Goal: Communication & Community: Answer question/provide support

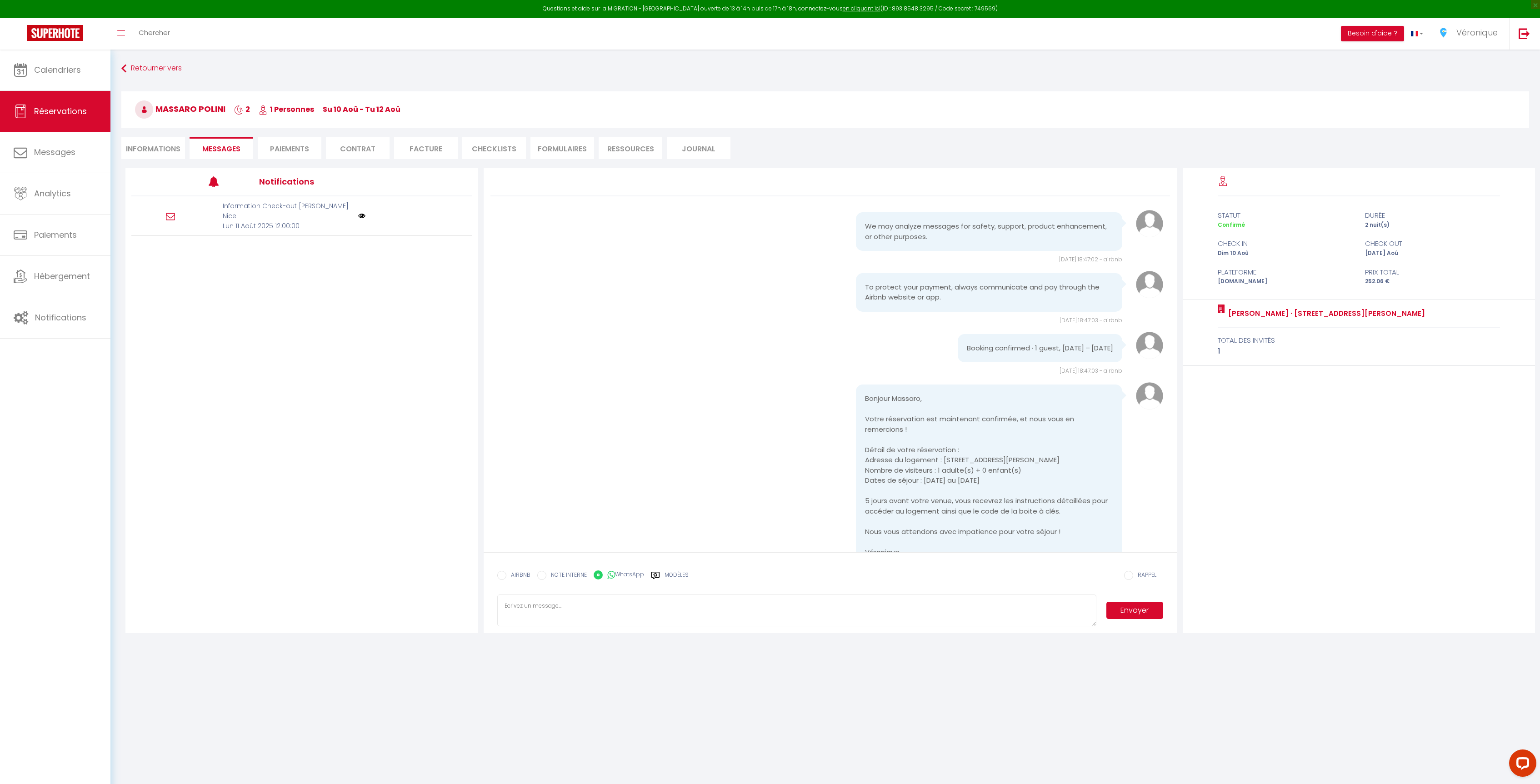
scroll to position [761, 0]
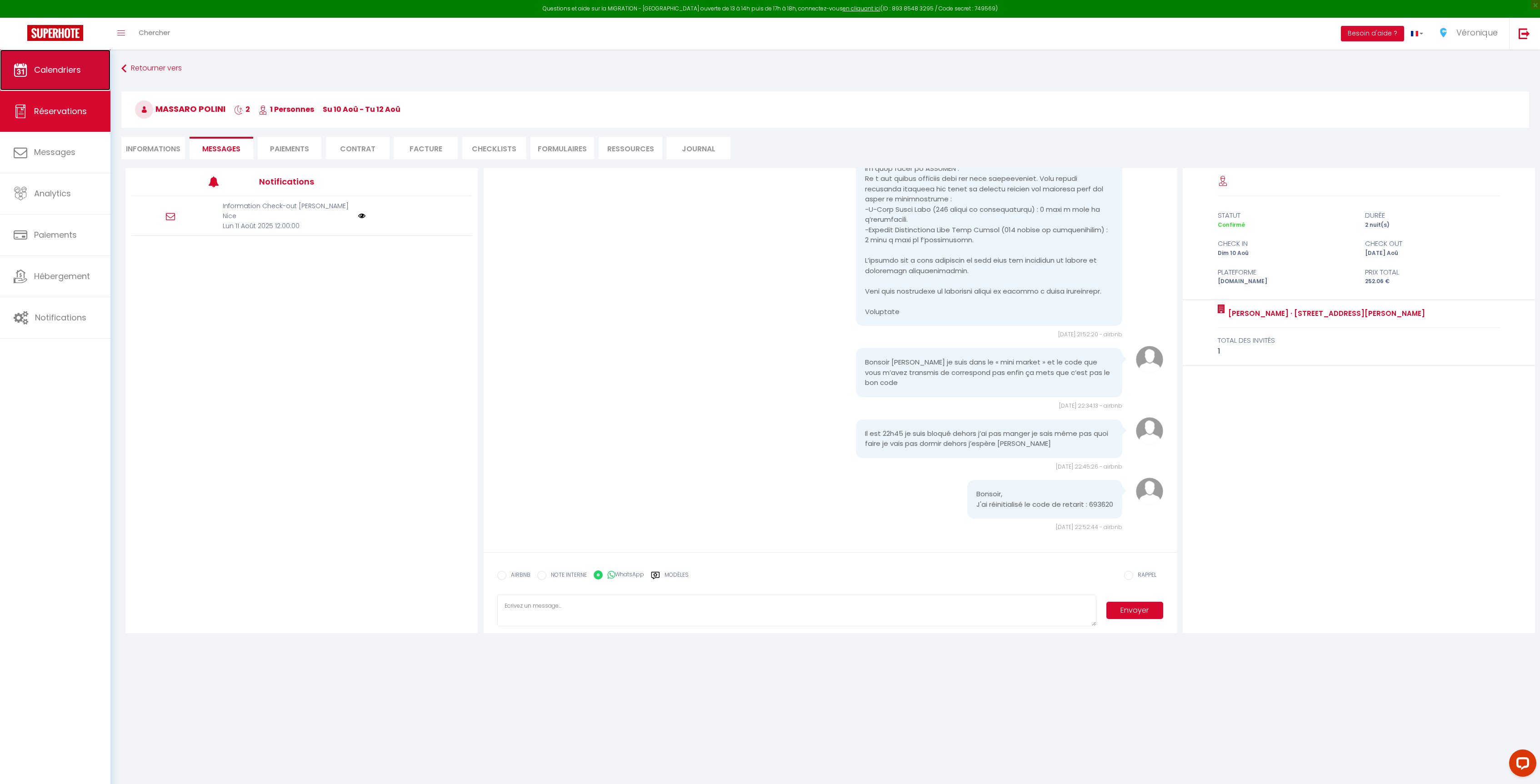
click at [52, 72] on span "Calendriers" at bounding box center [57, 70] width 47 height 11
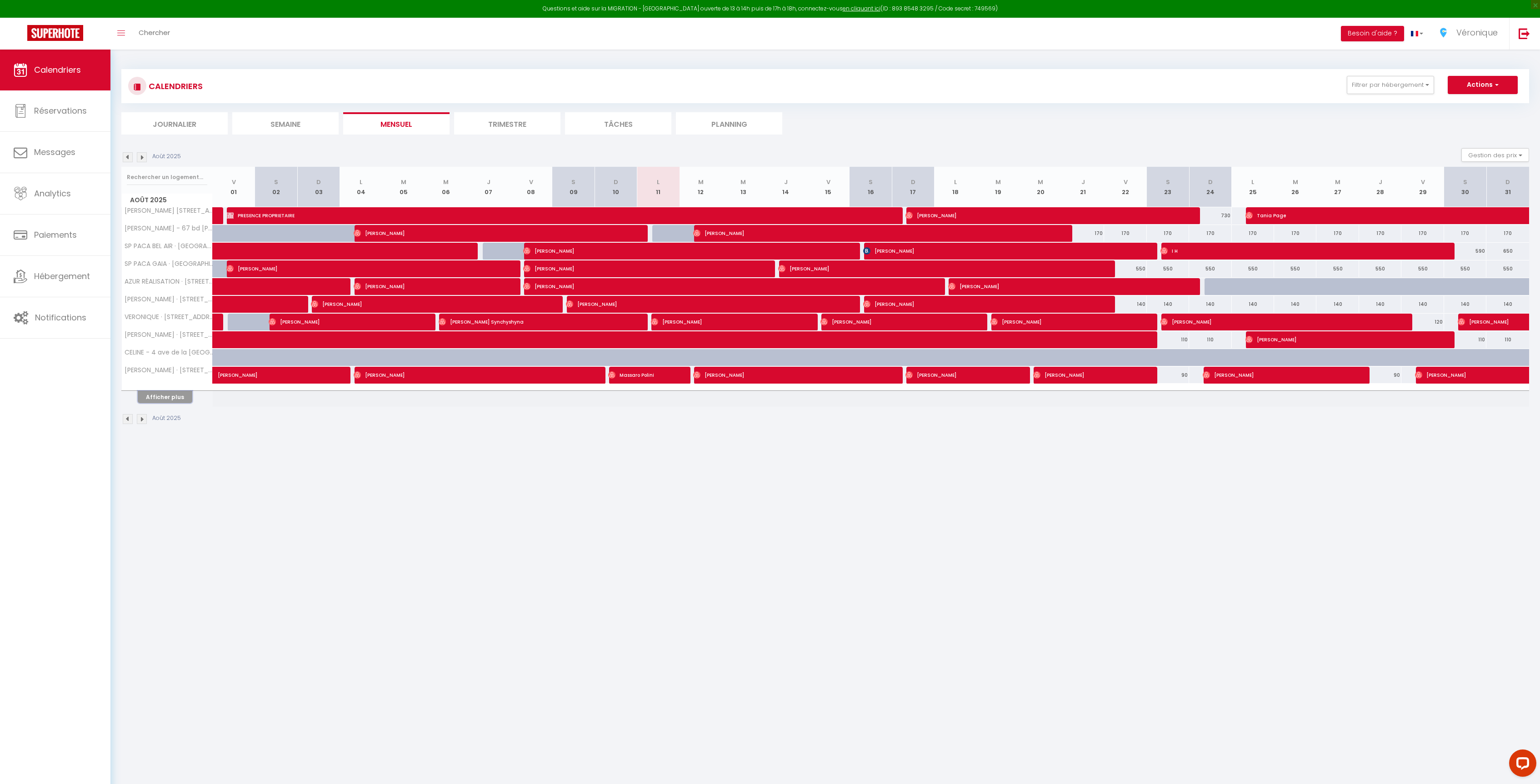
click at [168, 400] on button "Afficher plus" at bounding box center [165, 396] width 55 height 12
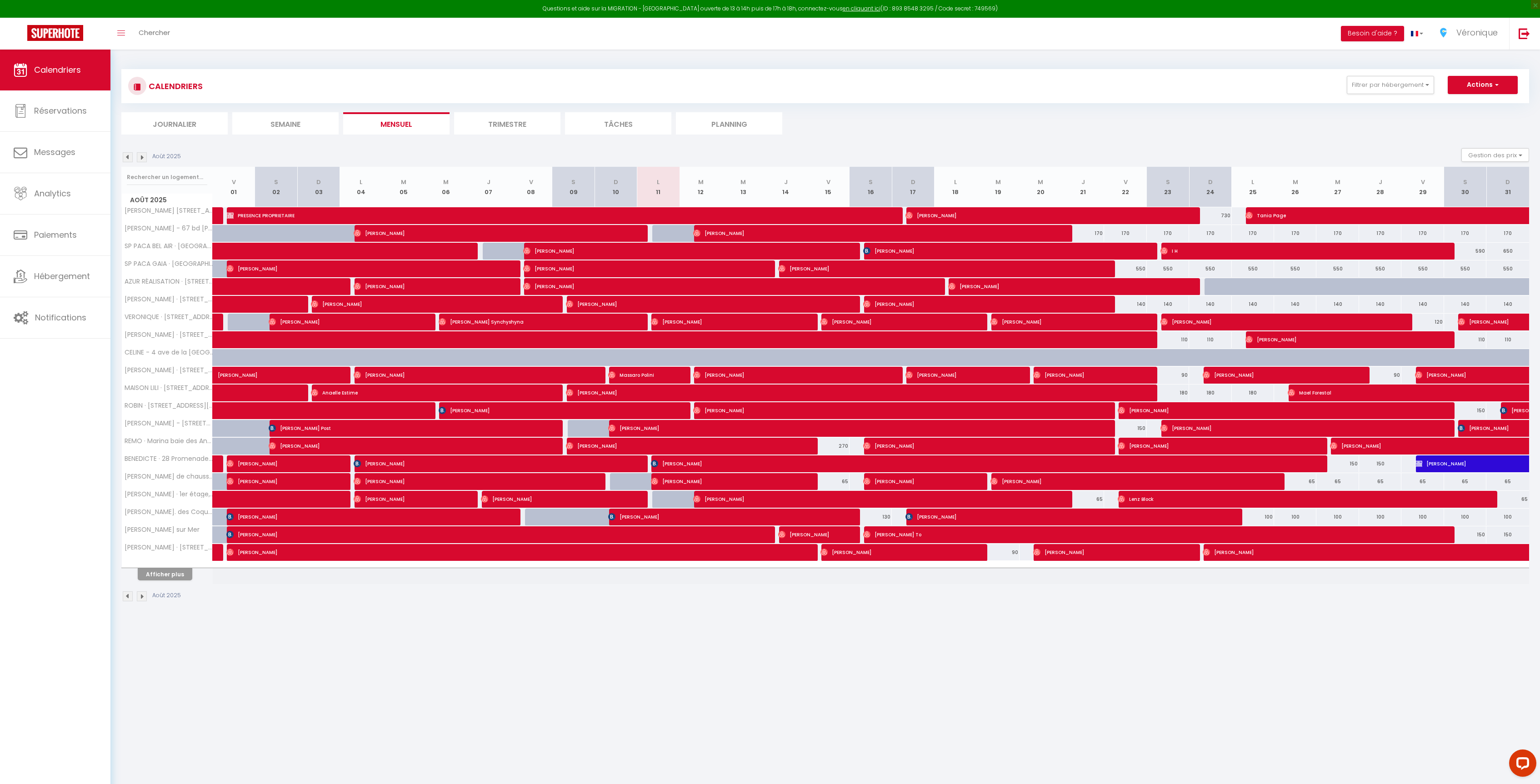
click at [143, 601] on img at bounding box center [141, 596] width 10 height 10
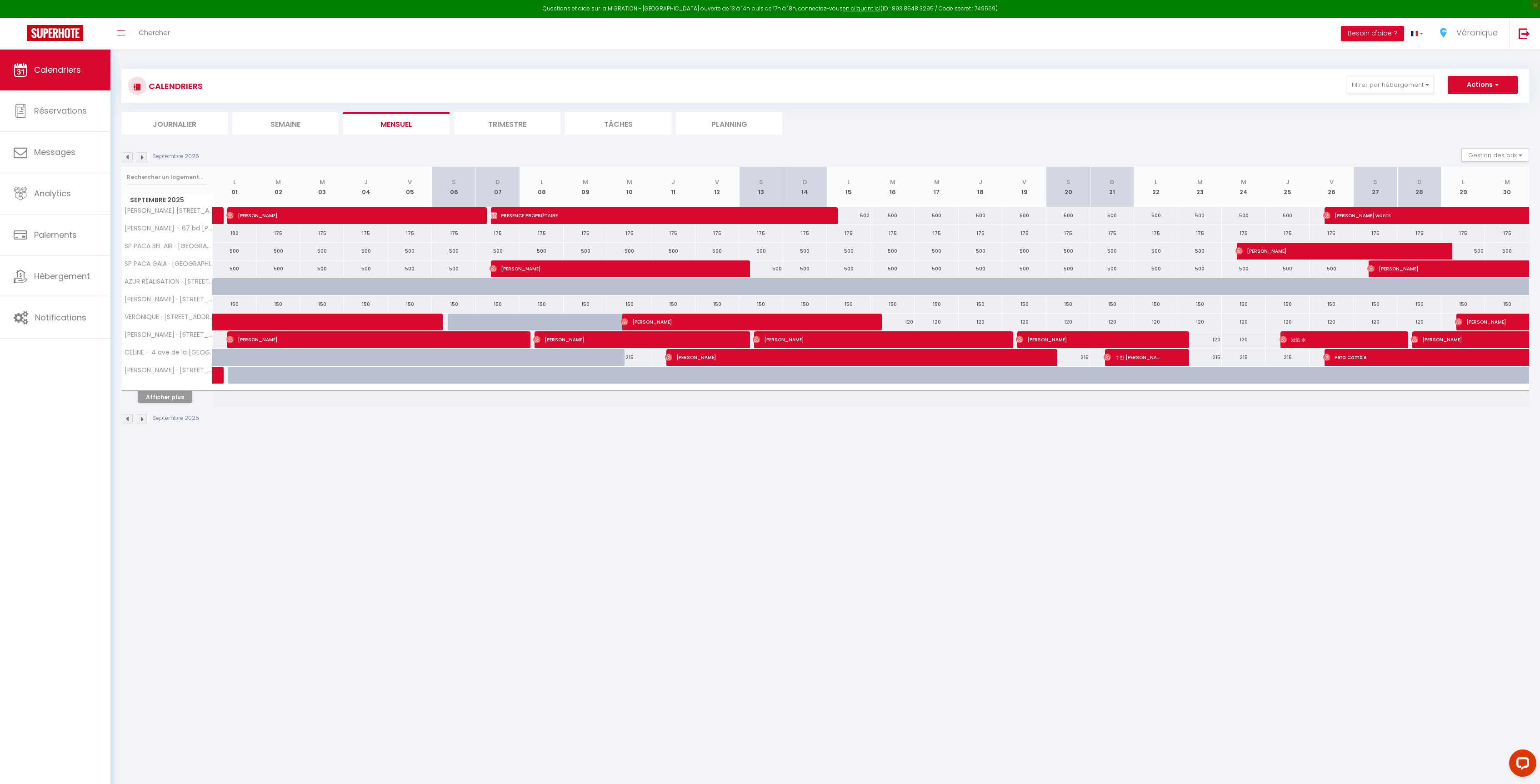
click at [143, 422] on img at bounding box center [141, 419] width 10 height 10
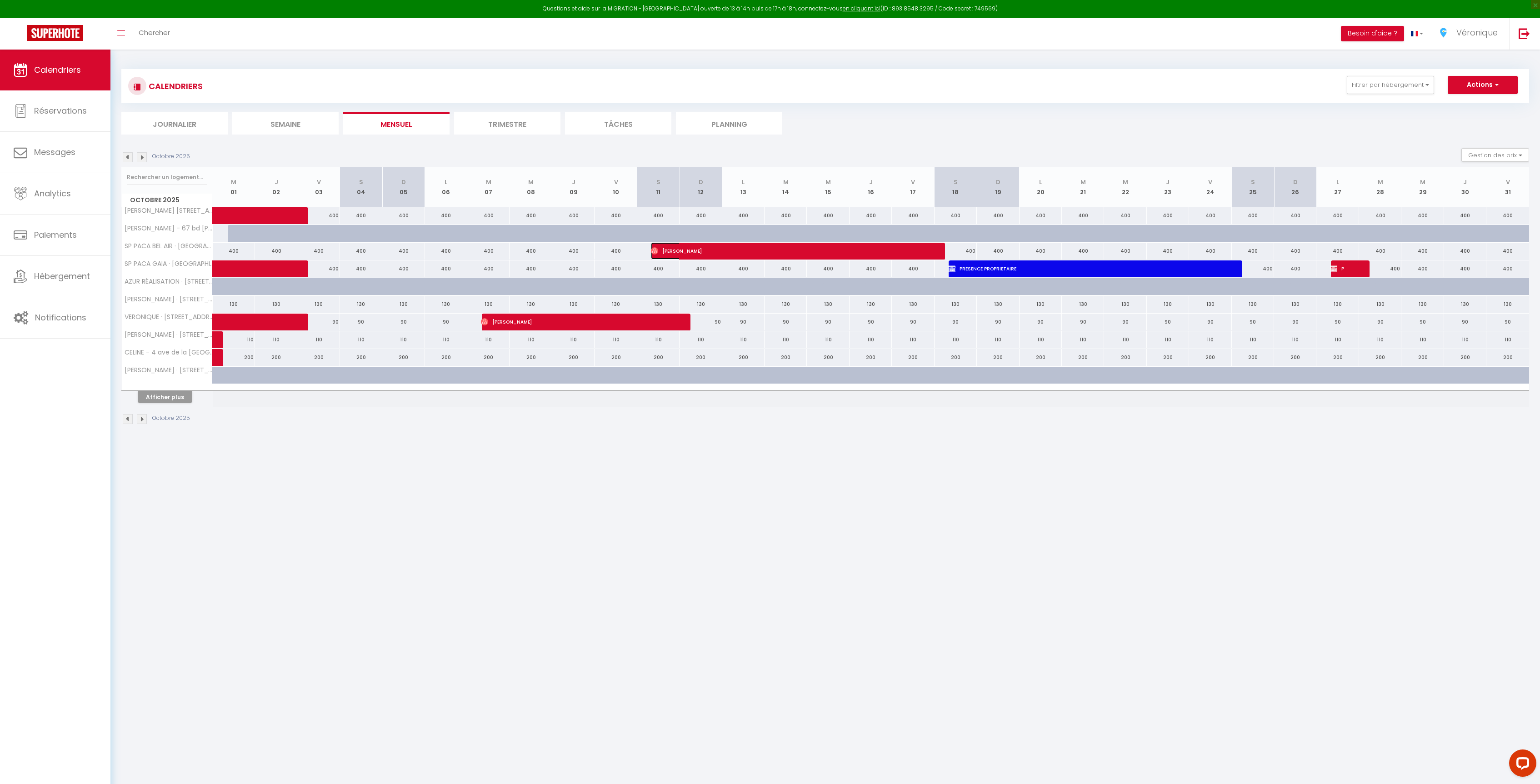
click at [743, 247] on span "[PERSON_NAME]" at bounding box center [784, 250] width 268 height 17
select select "OK"
select select "0"
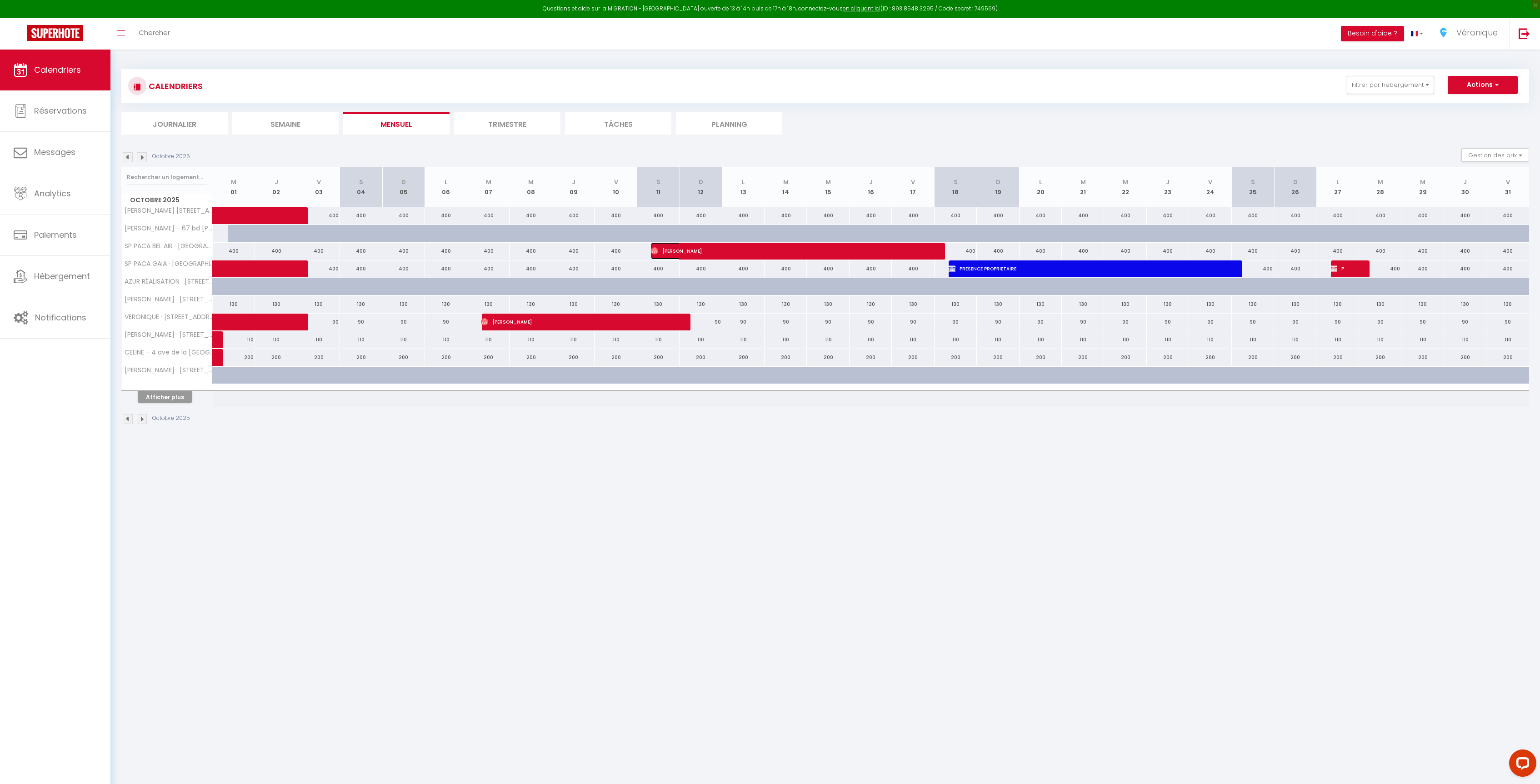
select select "1"
select select
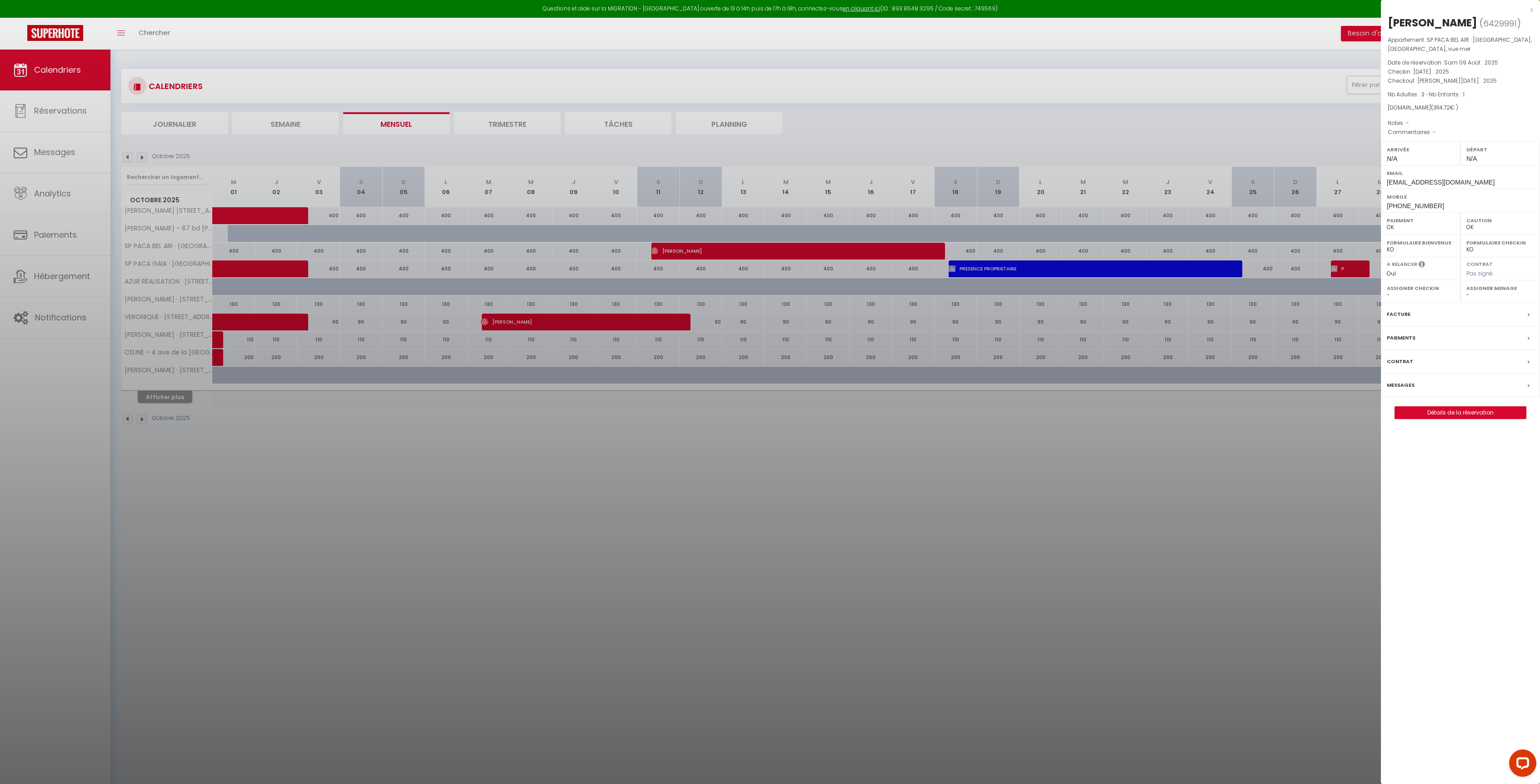
drag, startPoint x: 1489, startPoint y: 23, endPoint x: 1444, endPoint y: 27, distance: 45.2
click at [1444, 27] on h2 "[PERSON_NAME] ( 6429991 )" at bounding box center [1460, 22] width 145 height 15
copy h2 "Bischoff"
click at [129, 146] on div at bounding box center [770, 392] width 1540 height 784
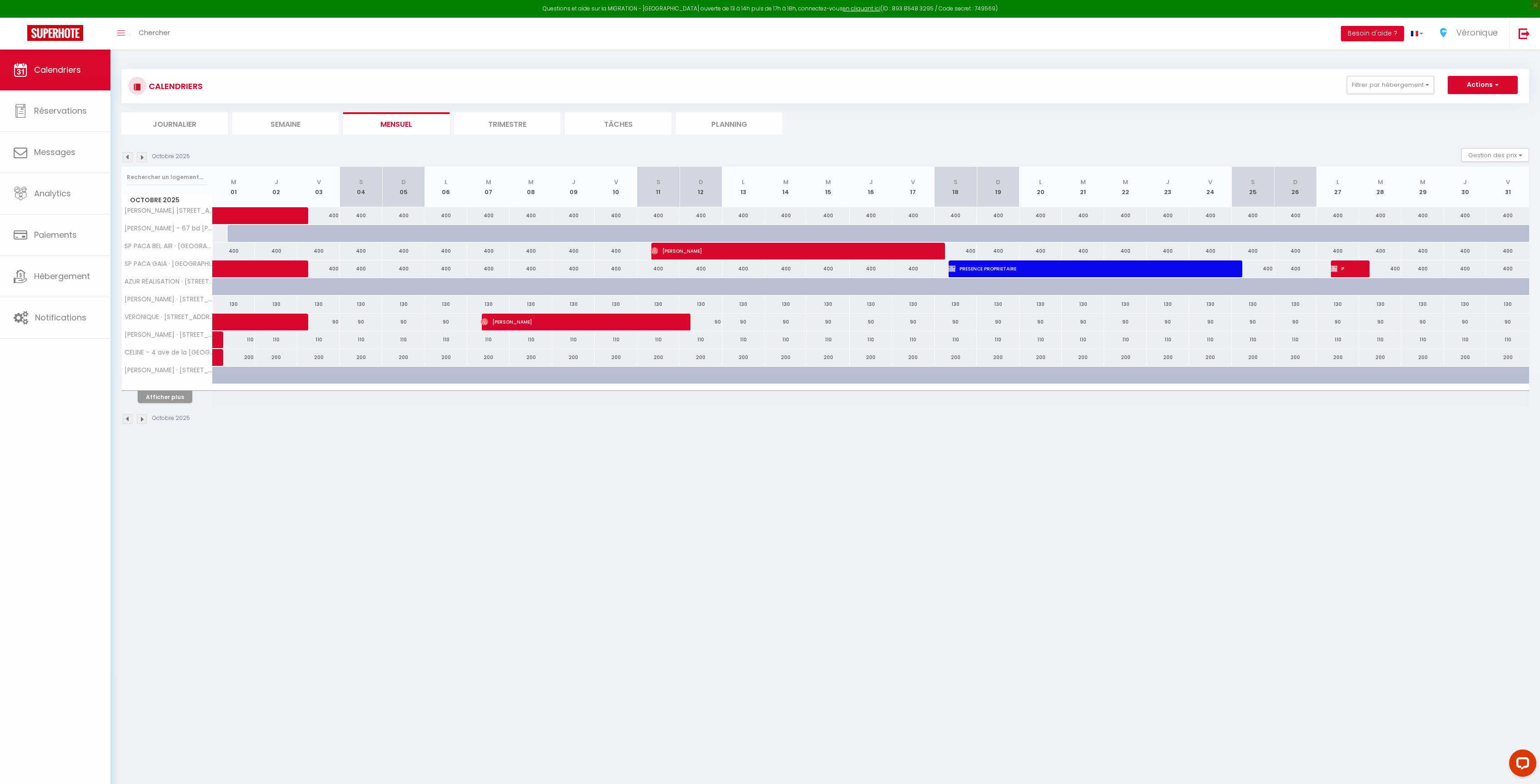
click at [122, 154] on body "Questions et aide sur la MIGRATION - [GEOGRAPHIC_DATA] ouverte de 13 à 14h puis…" at bounding box center [770, 442] width 1540 height 784
click at [127, 161] on img at bounding box center [128, 157] width 10 height 10
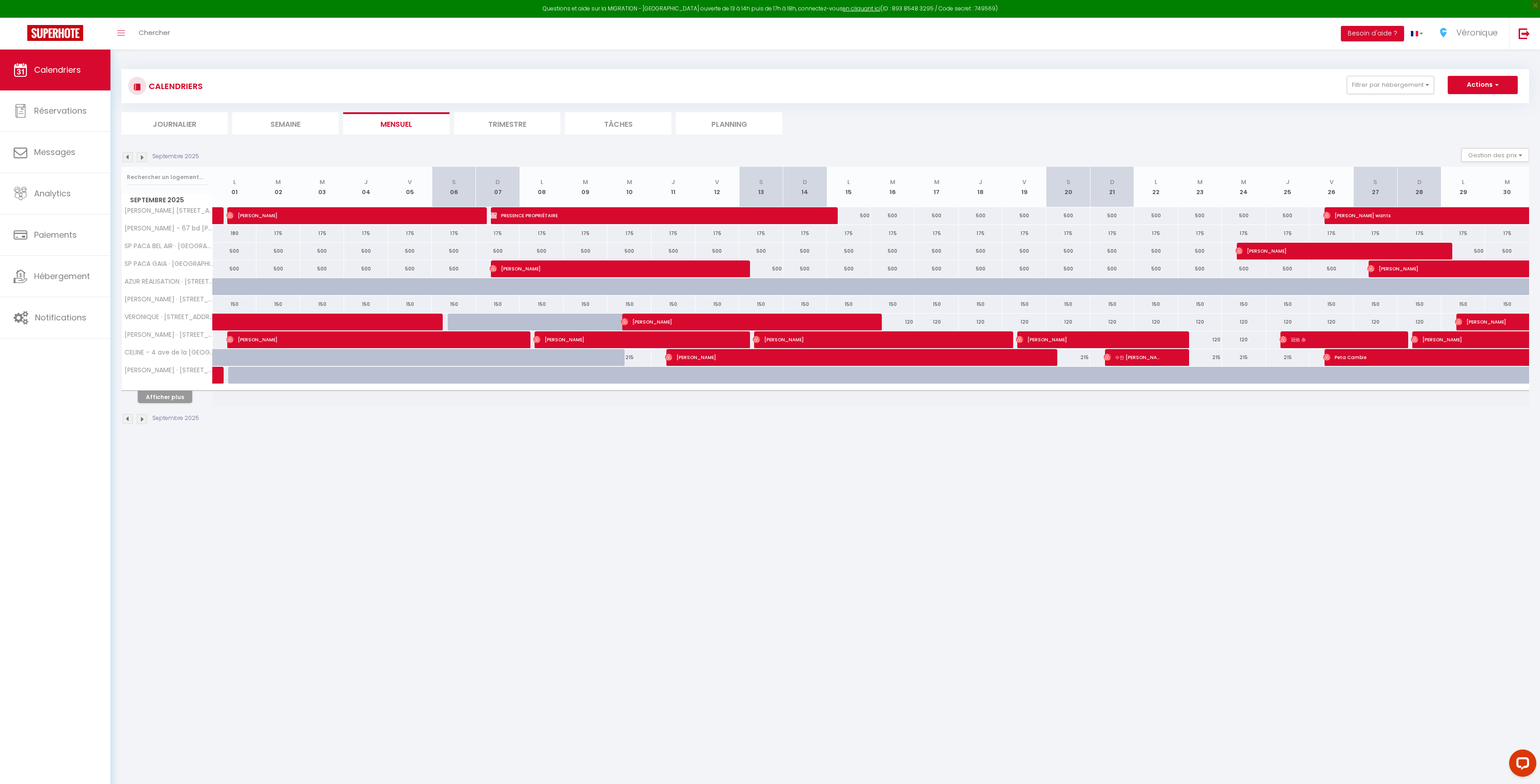
click at [130, 157] on img at bounding box center [128, 157] width 10 height 10
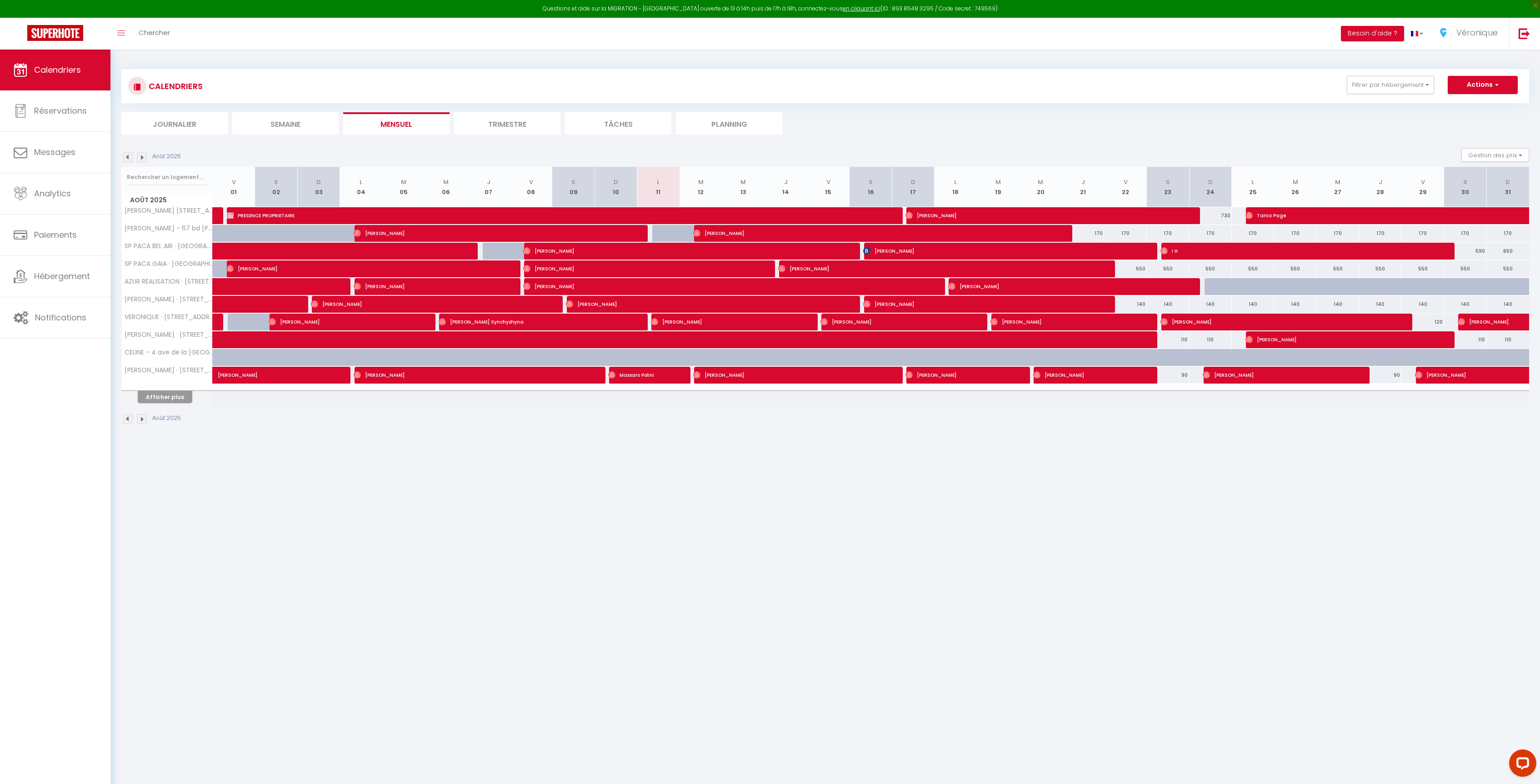
click at [158, 406] on th "Afficher plus" at bounding box center [167, 395] width 91 height 22
click at [162, 402] on button "Afficher plus" at bounding box center [165, 396] width 55 height 12
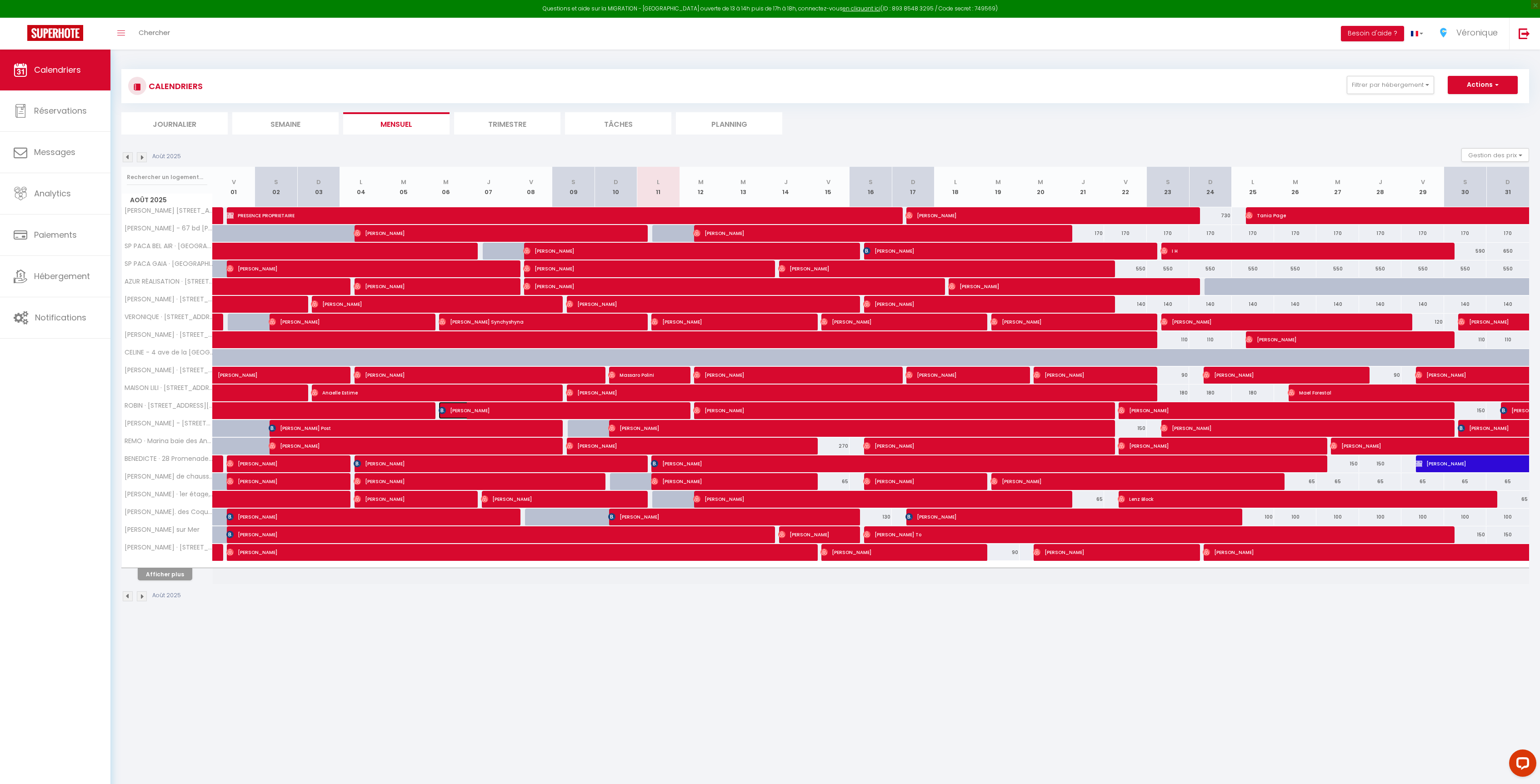
click at [468, 416] on span "[PERSON_NAME]" at bounding box center [551, 410] width 226 height 17
select select "KO"
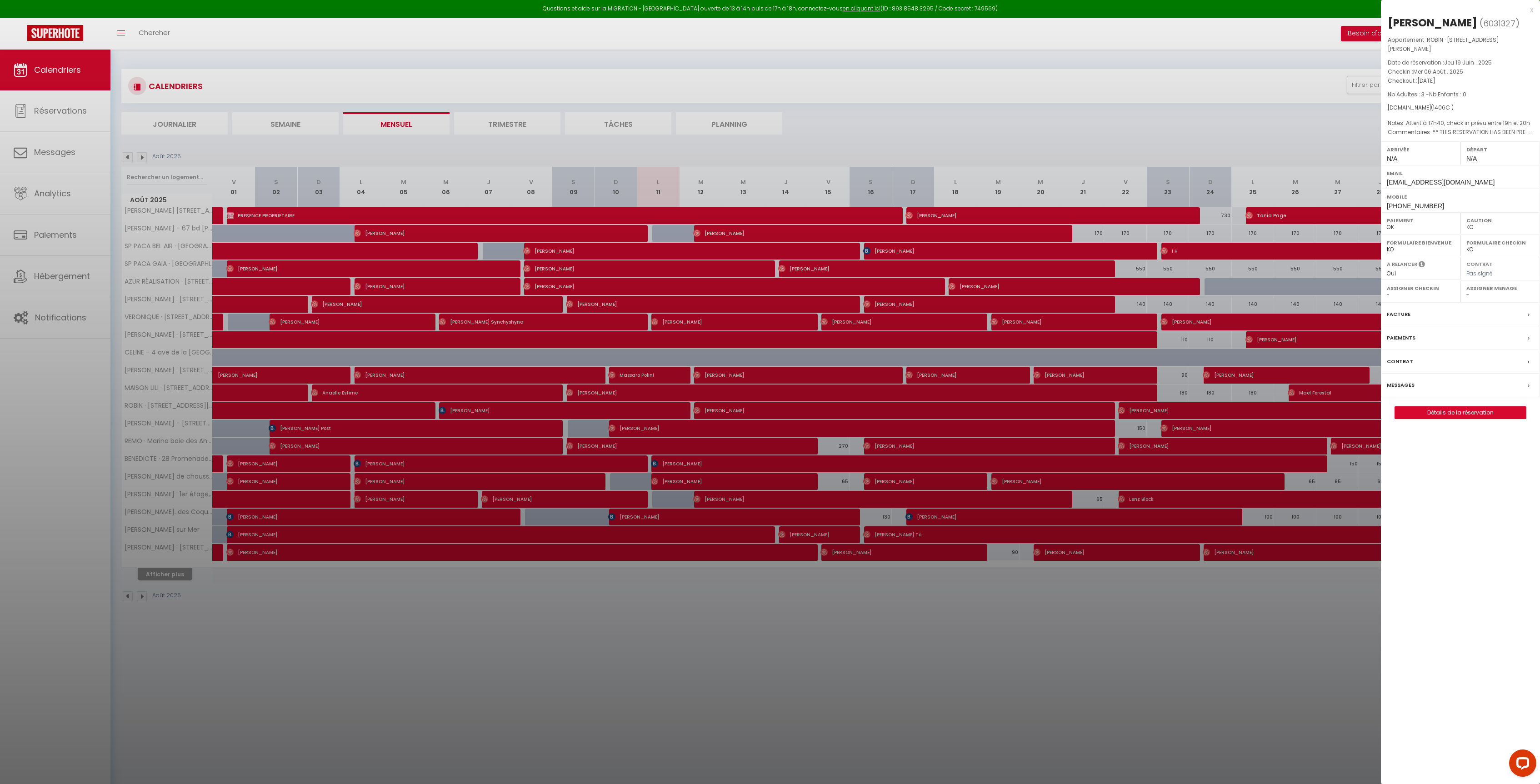
click at [1443, 390] on div "Messages" at bounding box center [1460, 385] width 159 height 23
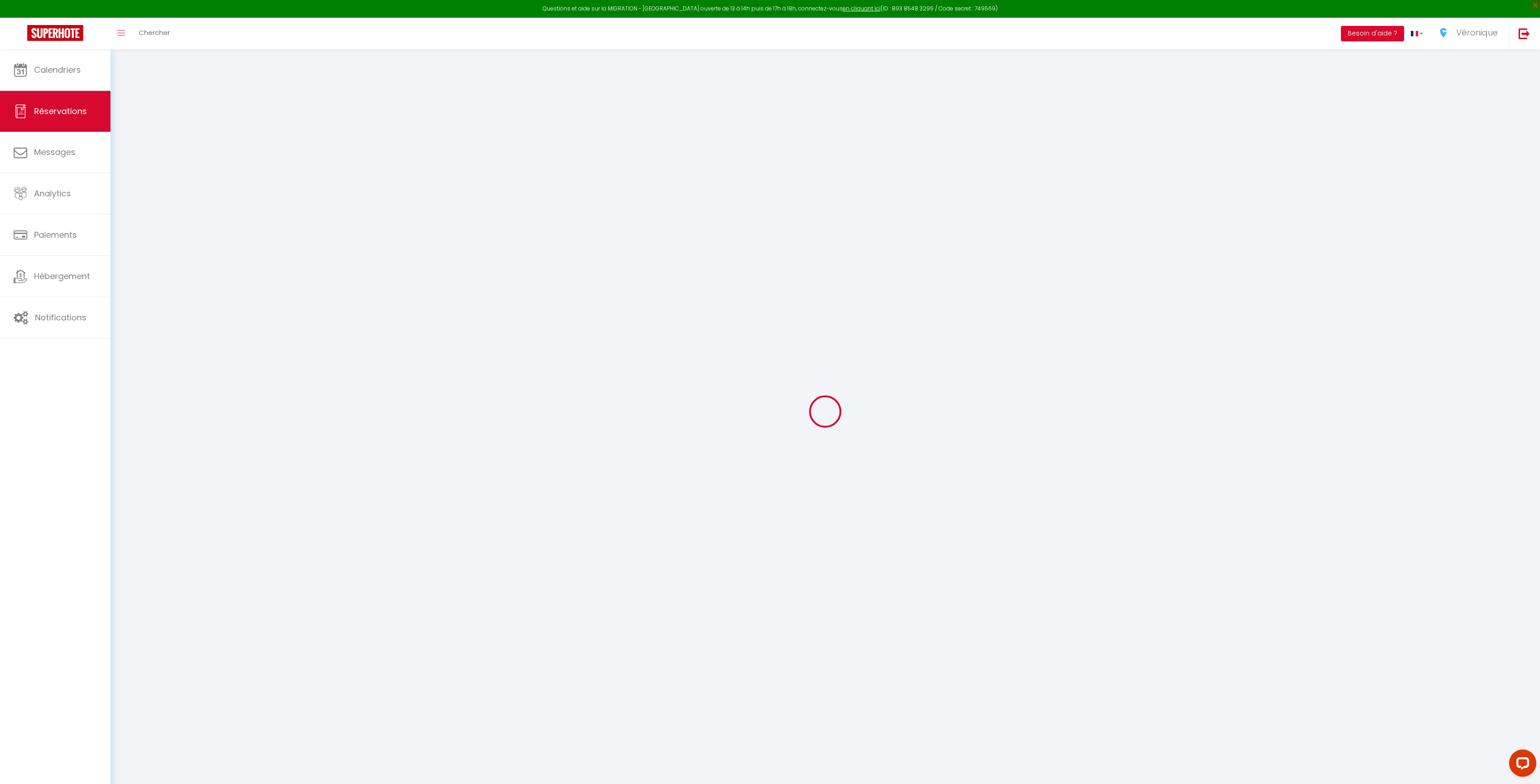
select select
checkbox input "false"
type textarea "** THIS RESERVATION HAS BEEN PRE-PAID ** BOOKING NOTE : Payment charge is EUR 1…"
type textarea "Atterit à 17h40, check in prévu entre 19h et 20h"
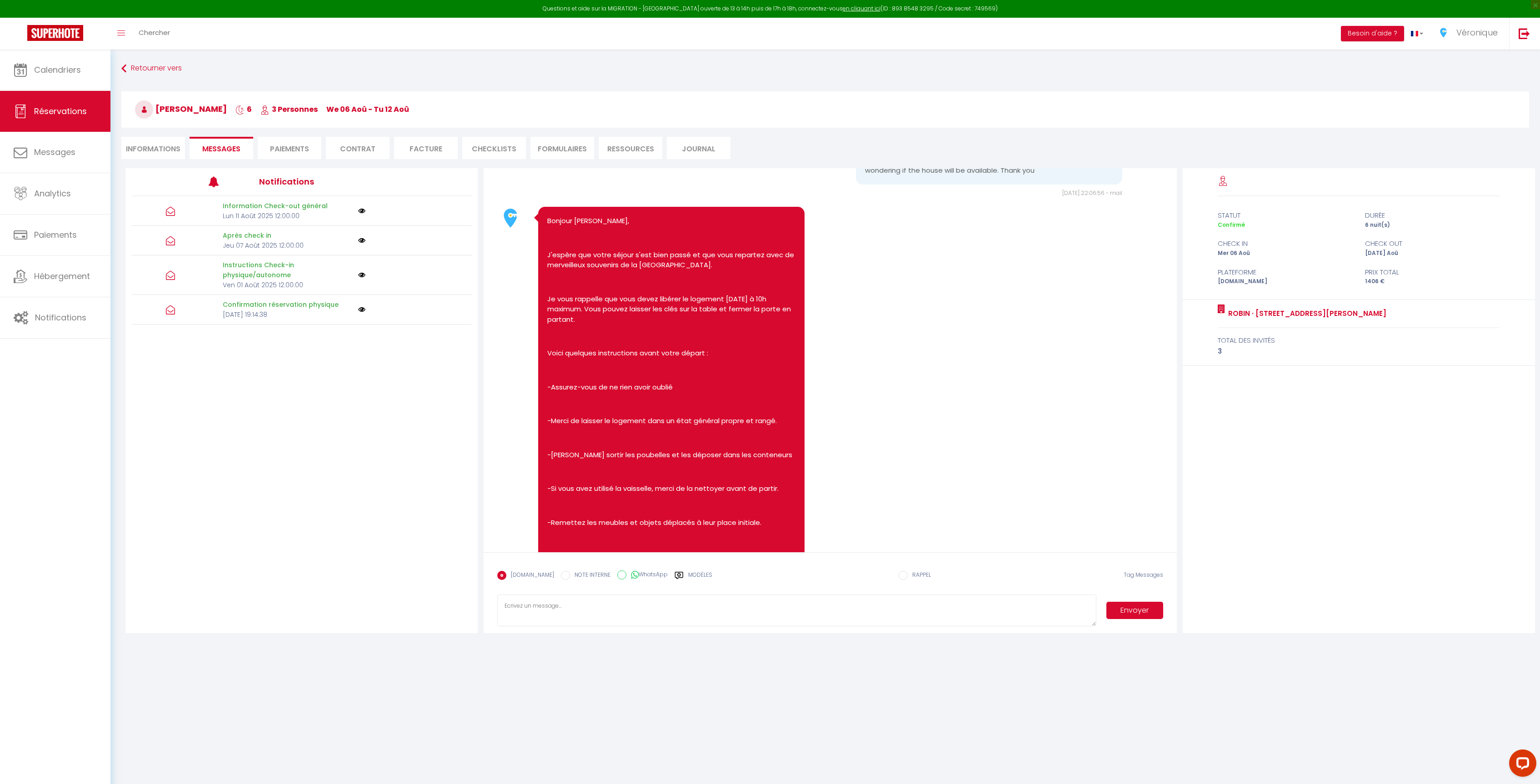
scroll to position [865, 0]
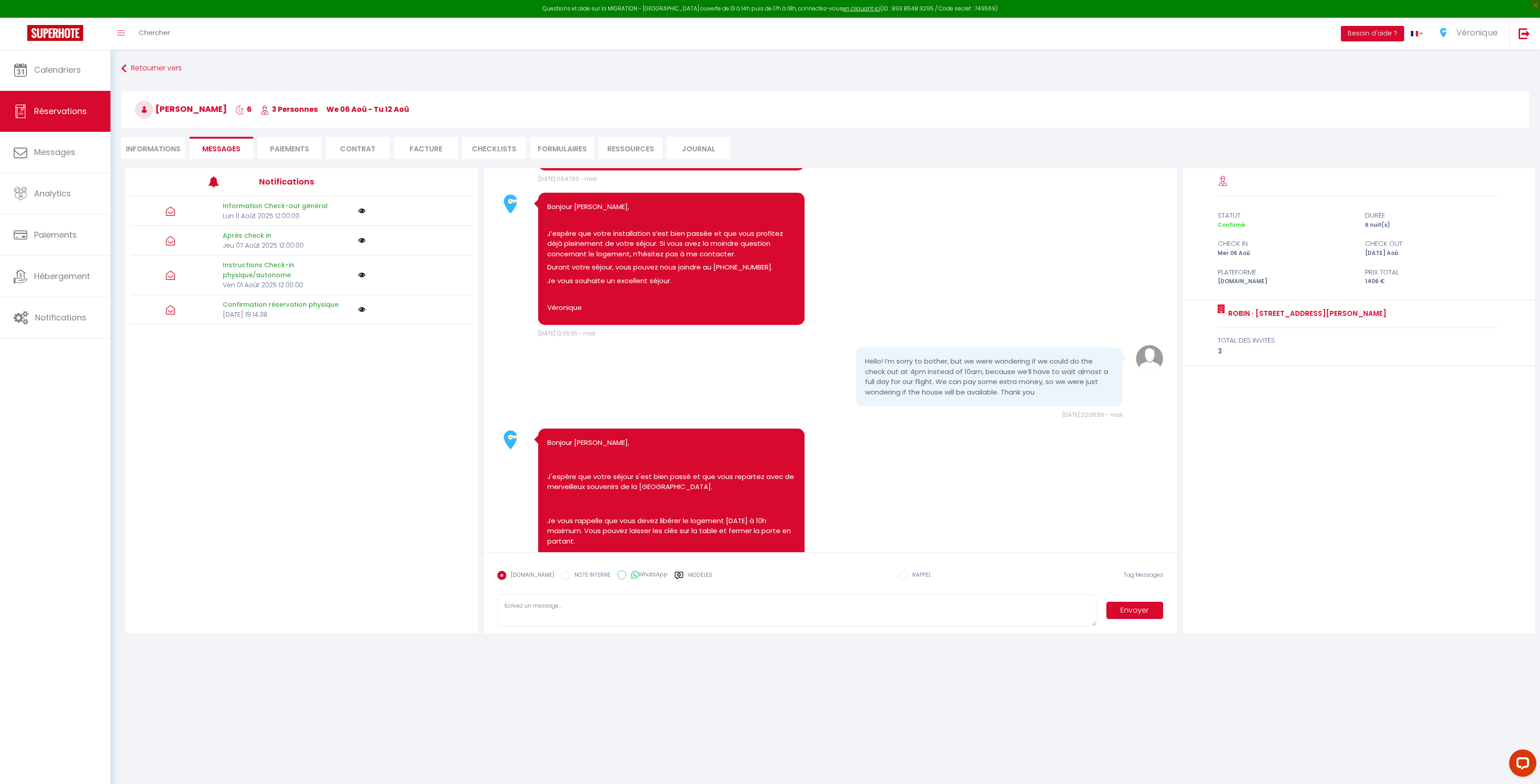
click at [1038, 397] on pre "Hello! I’m sorry to bother, but we were wondering if we could do the check out …" at bounding box center [989, 376] width 248 height 41
drag, startPoint x: 848, startPoint y: 411, endPoint x: 1053, endPoint y: 448, distance: 208.3
click at [1053, 410] on div "Hello! I’m sorry to bother, but we were wondering if we could do the check out …" at bounding box center [965, 378] width 333 height 63
copy pre "Hello! I’m sorry to bother, but we were wondering if we could do the check out …"
click at [649, 606] on textarea at bounding box center [797, 610] width 599 height 32
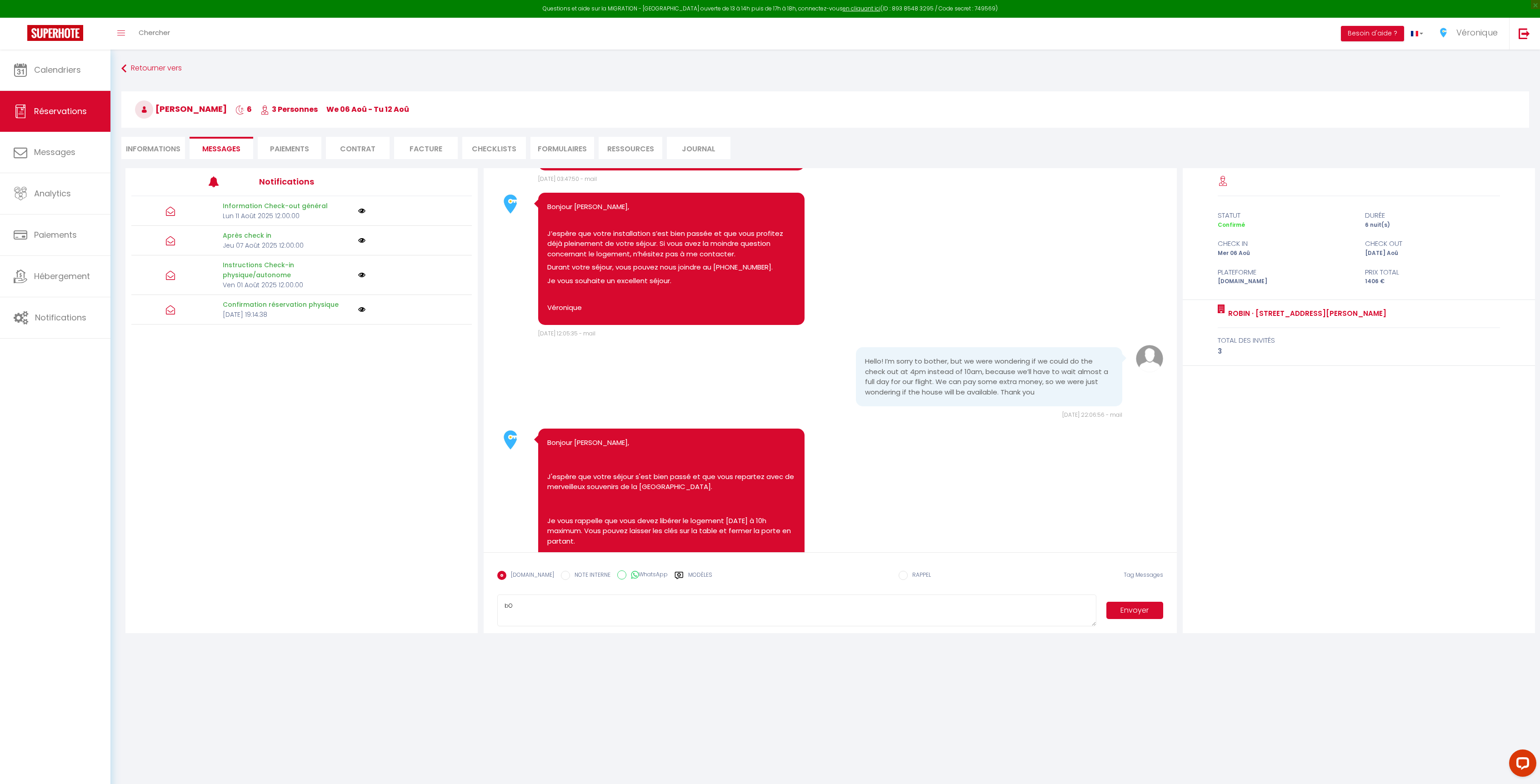
type textarea "b"
click at [562, 614] on textarea at bounding box center [797, 610] width 599 height 32
paste textarea "Bonjour, Pour vous permettre de partir plus tard, nous avons réorganisé l’inter…"
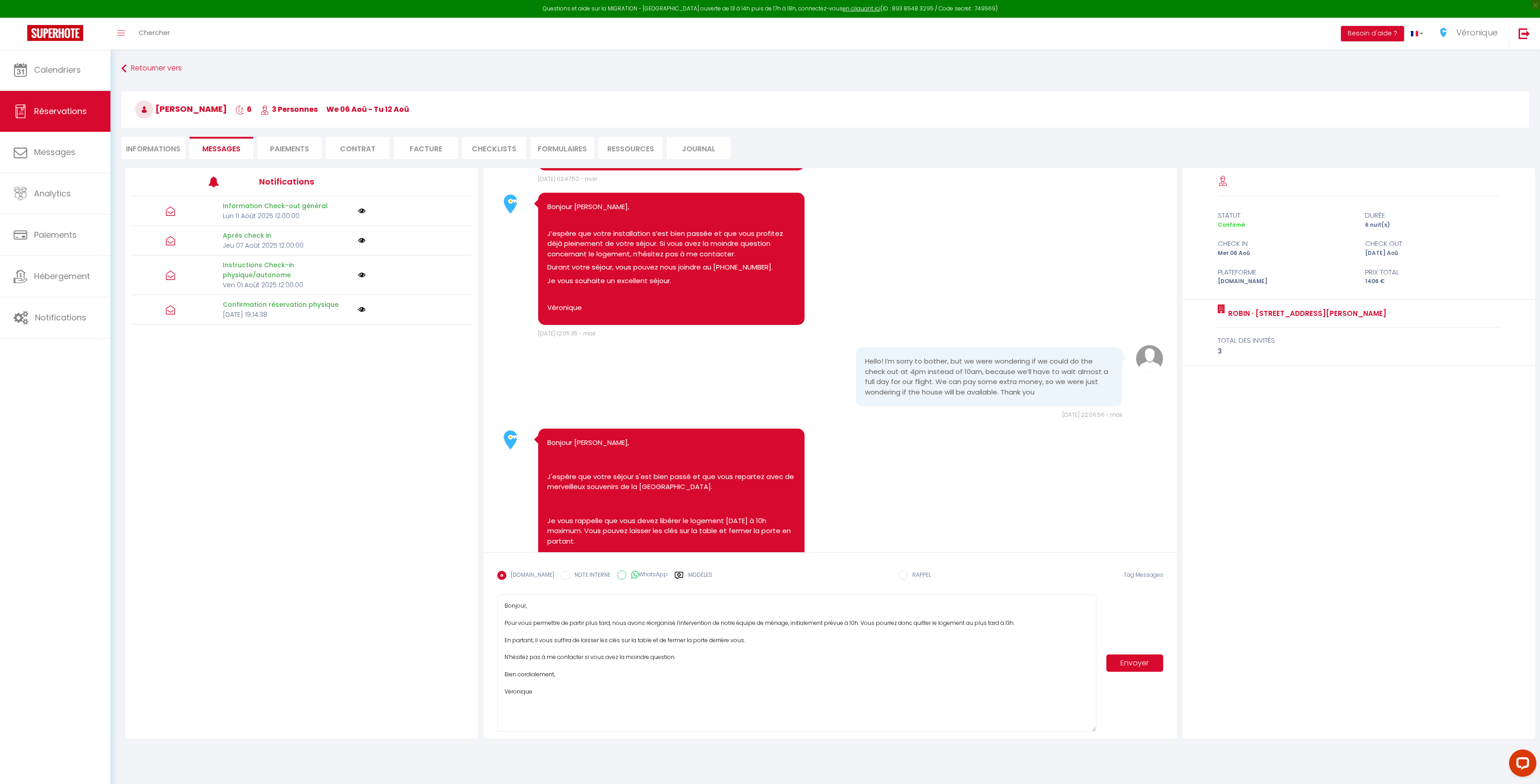
scroll to position [0, 0]
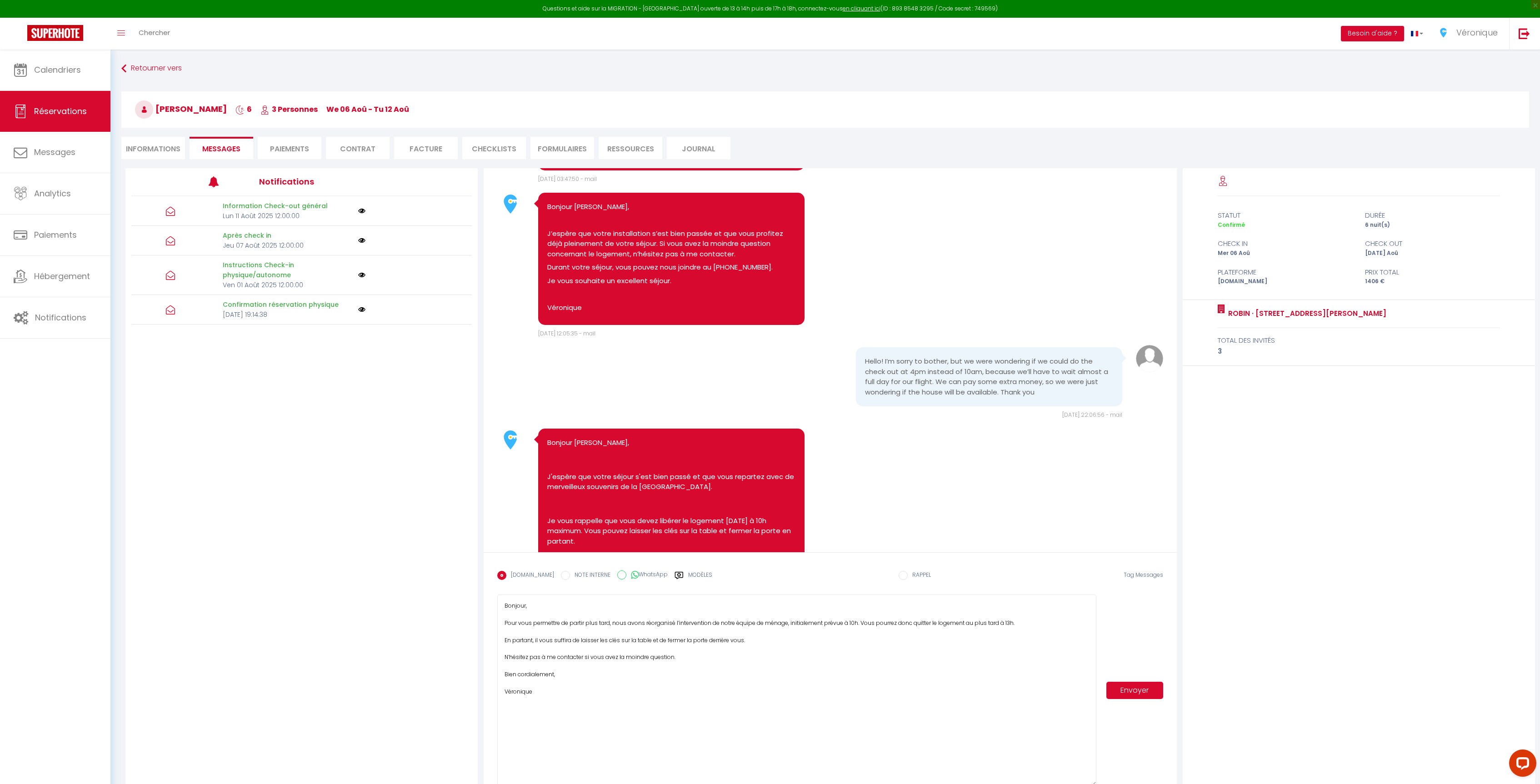
drag, startPoint x: 1094, startPoint y: 624, endPoint x: 904, endPoint y: 679, distance: 197.8
click at [1112, 779] on div "Bonjour, Pour vous permettre de partir plus tard, nous avons réorganisé l’inter…" at bounding box center [830, 690] width 666 height 192
click at [1007, 624] on textarea "Bonjour, Pour vous permettre de partir plus tard, nous avons réorganisé l’inter…" at bounding box center [797, 688] width 599 height 188
click at [769, 642] on textarea "Bonjour, Pour vous permettre de partir plus tard, nous avons réorganisé l’inter…" at bounding box center [797, 688] width 599 height 188
click at [1033, 621] on textarea "Bonjour, Pour vous permettre de partir plus tard, nous avons réorganisé l’inter…" at bounding box center [797, 688] width 599 height 188
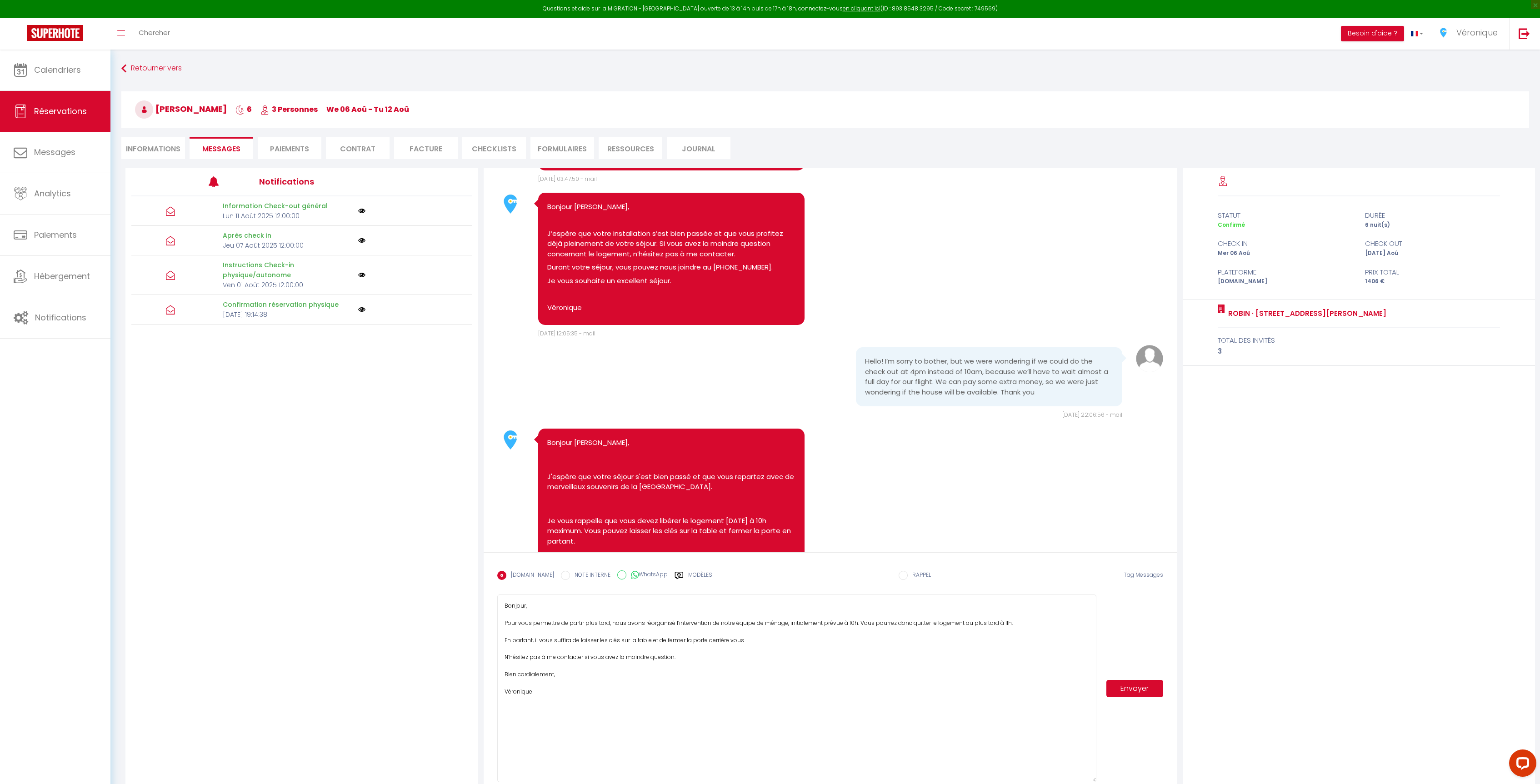
click at [1002, 628] on textarea "Bonjour, Pour vous permettre de partir plus tard, nous avons réorganisé l’inter…" at bounding box center [797, 688] width 599 height 188
drag, startPoint x: 965, startPoint y: 625, endPoint x: 1017, endPoint y: 626, distance: 52.0
click at [1017, 626] on textarea "Bonjour, Pour vous permettre de partir plus tard, nous avons réorganisé l’inter…" at bounding box center [797, 688] width 599 height 188
drag, startPoint x: 861, startPoint y: 624, endPoint x: 506, endPoint y: 625, distance: 355.0
click at [506, 625] on textarea "Bonjour, Pour vous permettre de partir plus tard, nous avons réorganisé l’inter…" at bounding box center [797, 688] width 599 height 188
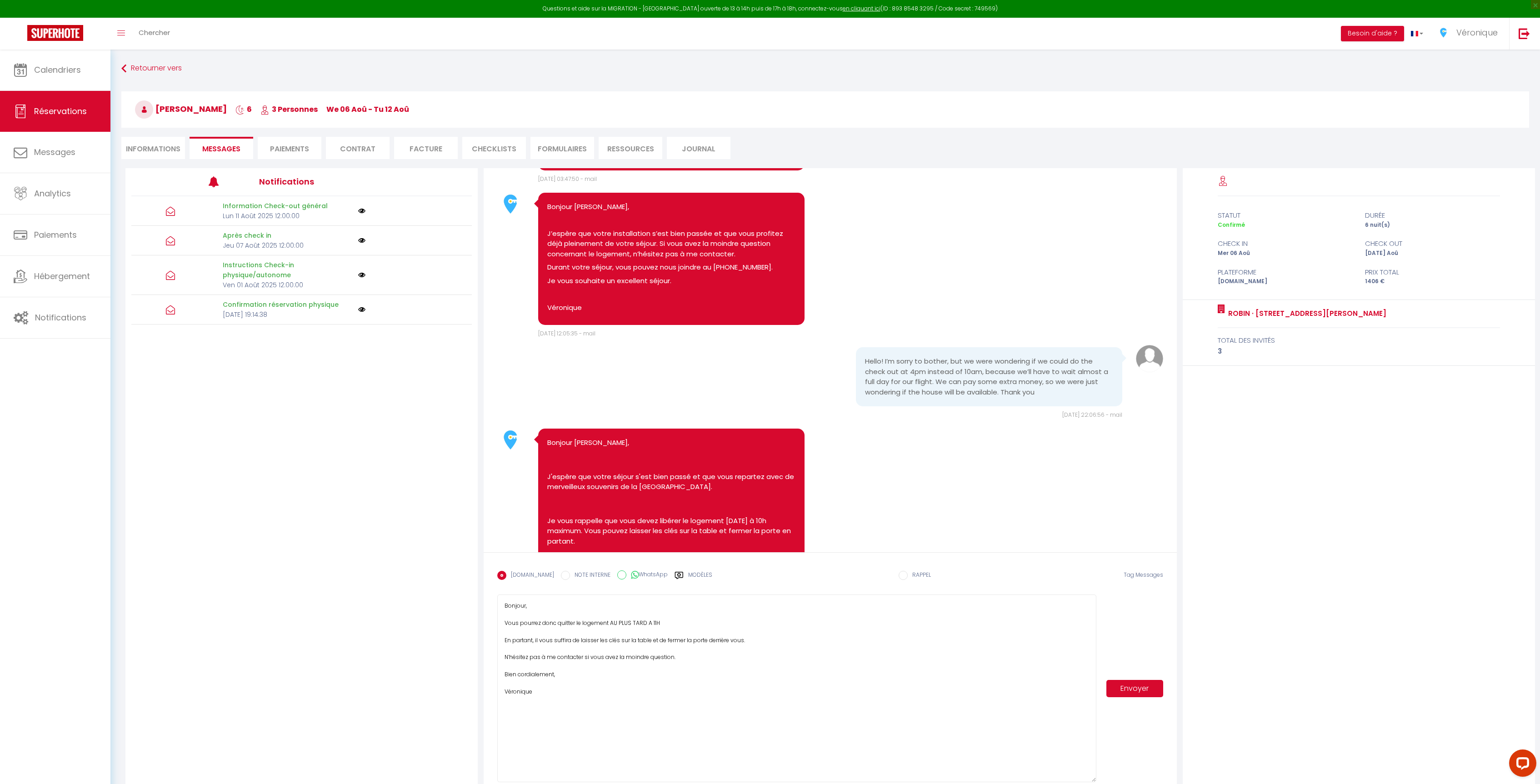
click at [727, 621] on textarea "Bonjour, Vous pourrez donc quitter le logement AU PLUS TARD A 11H En partant, i…" at bounding box center [797, 688] width 599 height 188
click at [783, 626] on textarea "Bonjour, Vous pourrez donc quitter le logement AU PLUS TARD A 11H. La femme de …" at bounding box center [797, 688] width 599 height 188
click at [775, 624] on textarea "Bonjour, Vous pourrez donc quitter le logement AU PLUS TARD A 11H. La femme de …" at bounding box center [797, 688] width 599 height 188
type textarea "Bonjour, Vous pourrez donc quitter le logement AU PLUS TARD A 11H. La femme de …"
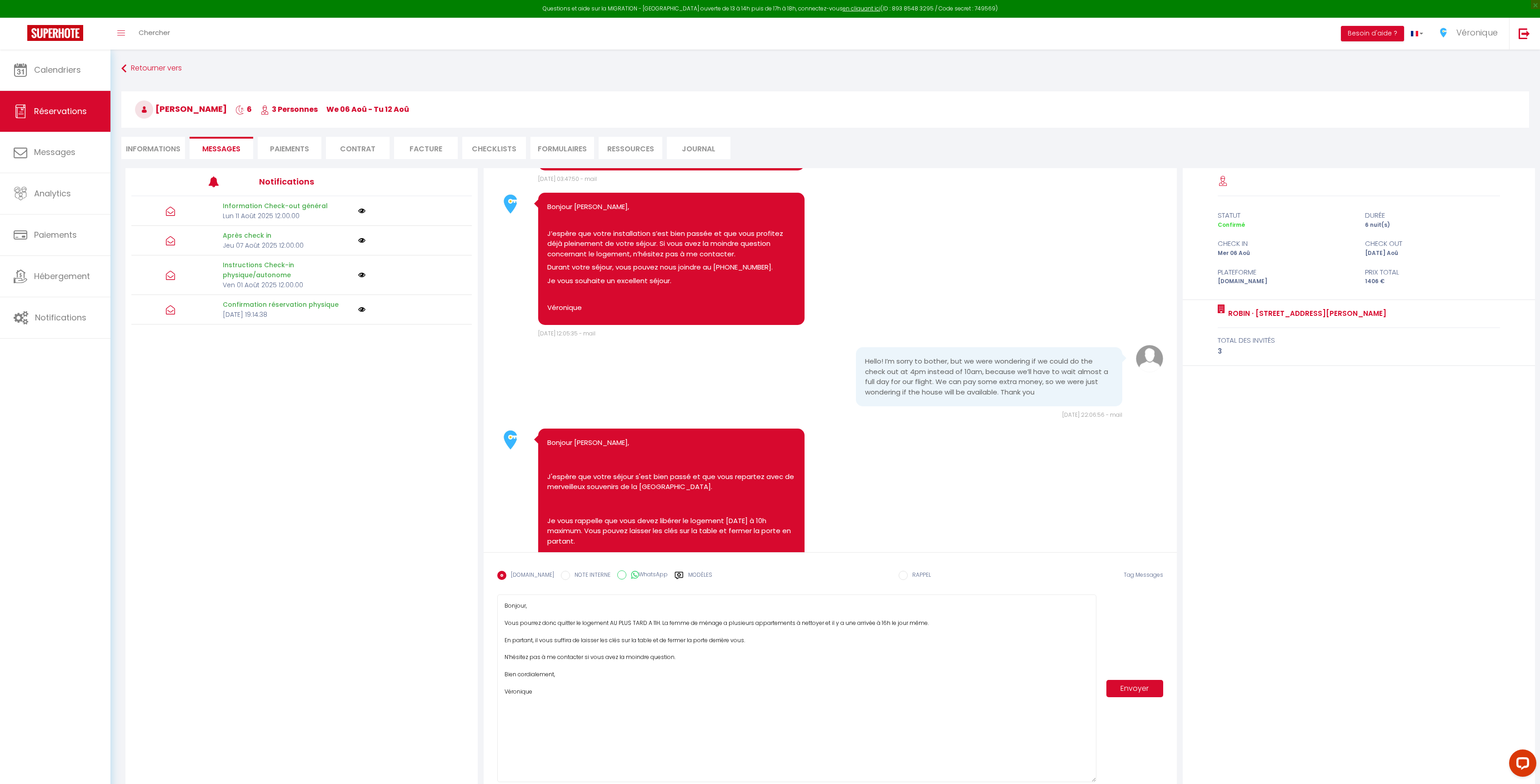
click at [1141, 690] on button "Envoyer" at bounding box center [1135, 688] width 56 height 17
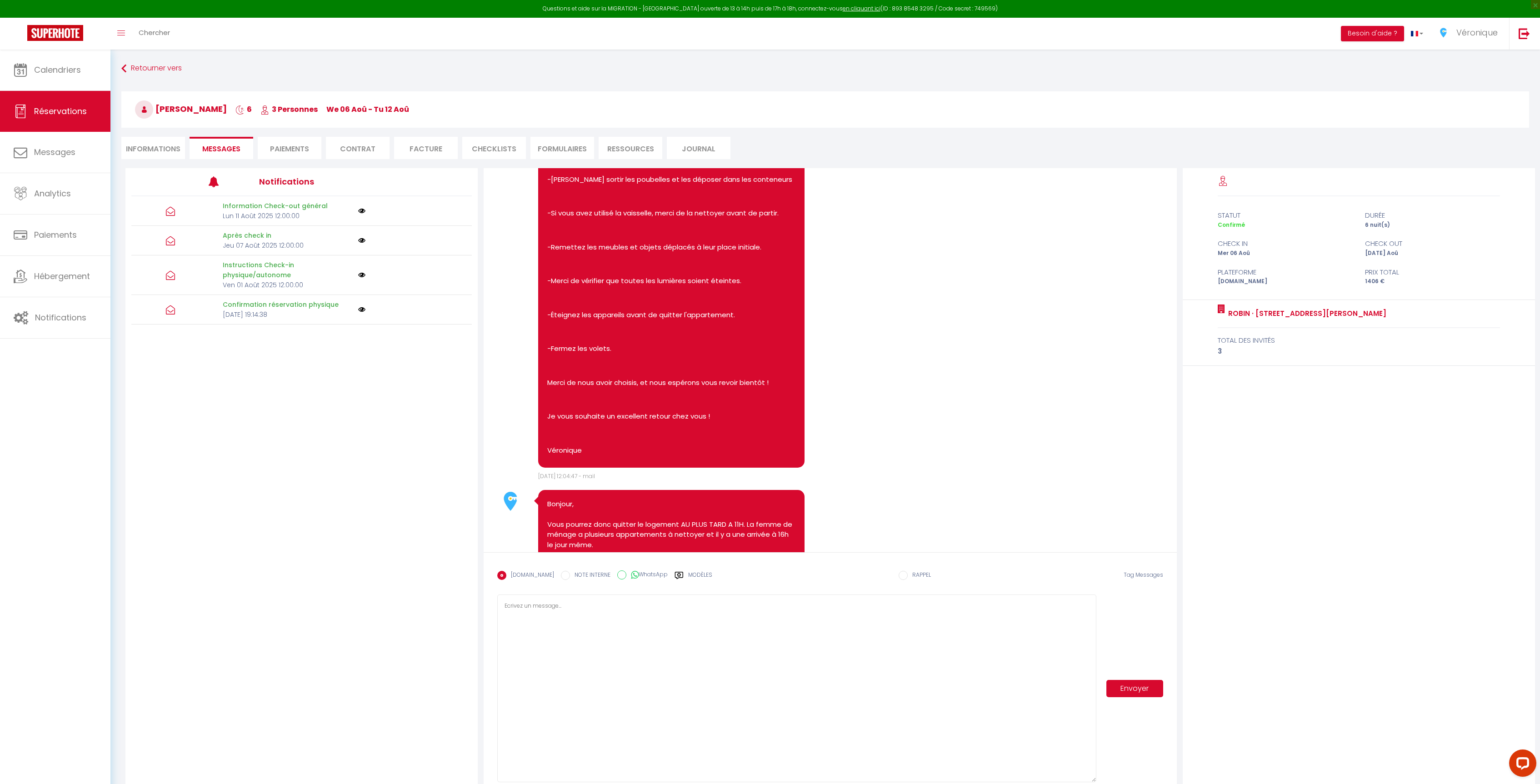
scroll to position [1546, 0]
